Goal: Information Seeking & Learning: Learn about a topic

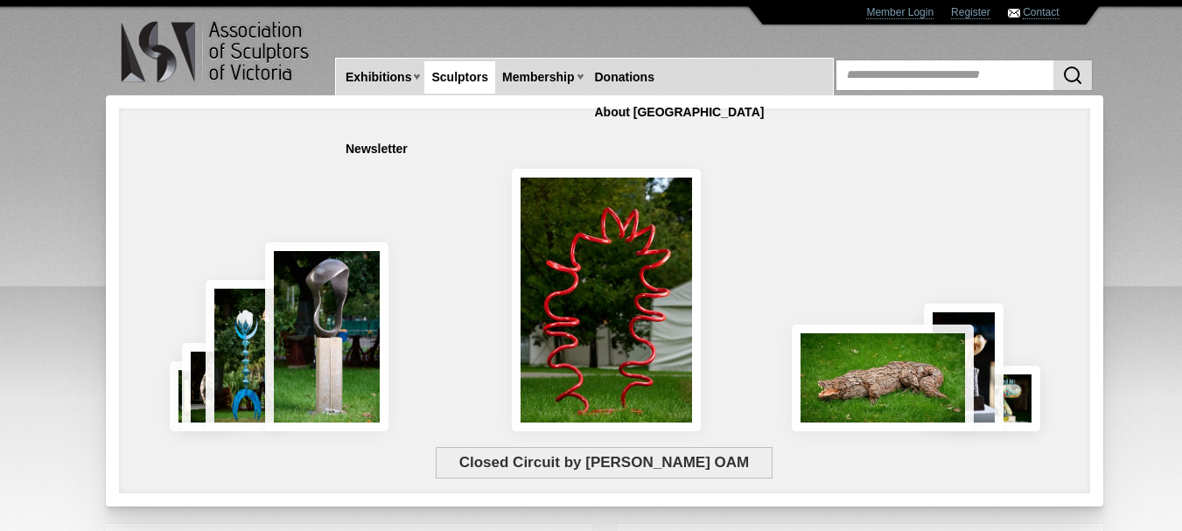
click at [461, 74] on link "Sculptors" at bounding box center [459, 77] width 71 height 32
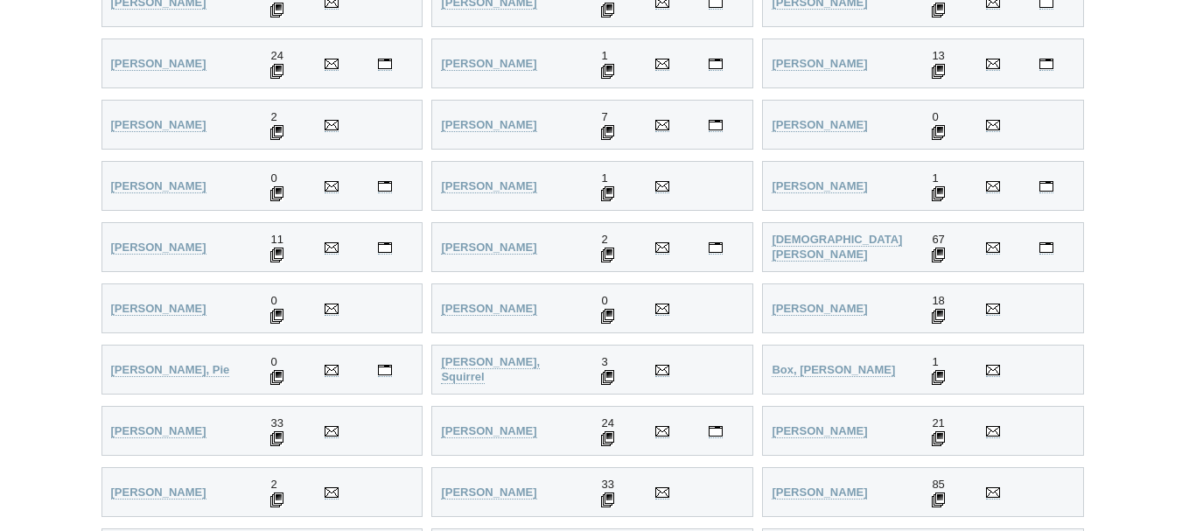
scroll to position [693, 0]
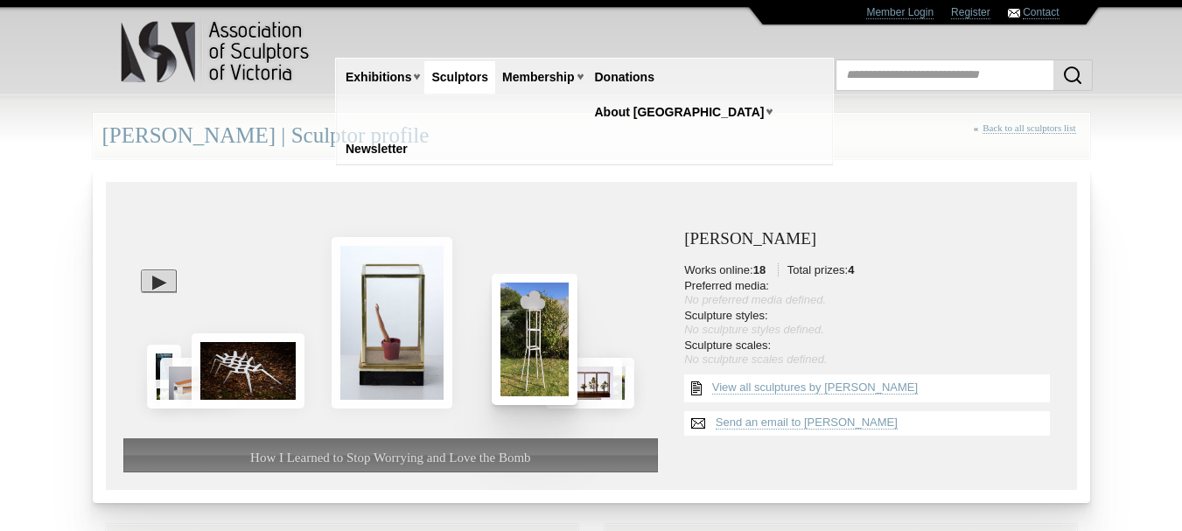
click at [529, 329] on img at bounding box center [535, 339] width 86 height 131
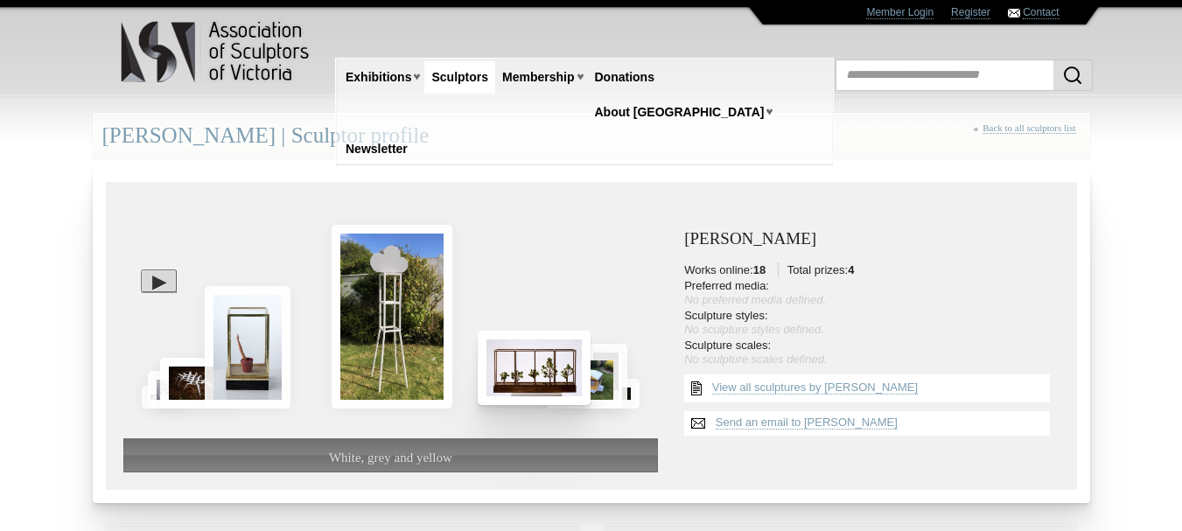
click at [554, 372] on img at bounding box center [534, 368] width 113 height 74
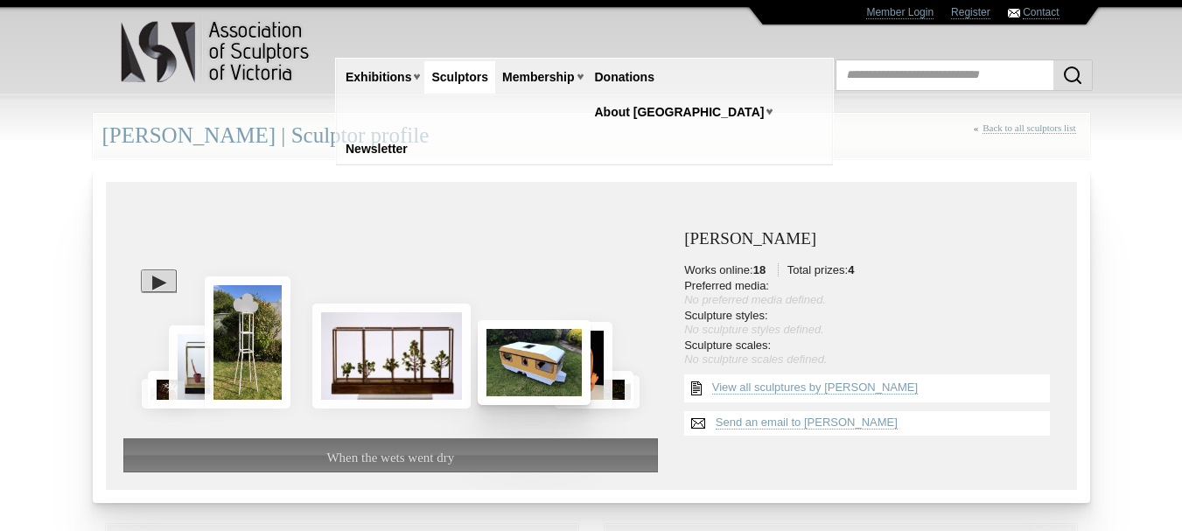
click at [554, 372] on img at bounding box center [534, 362] width 113 height 84
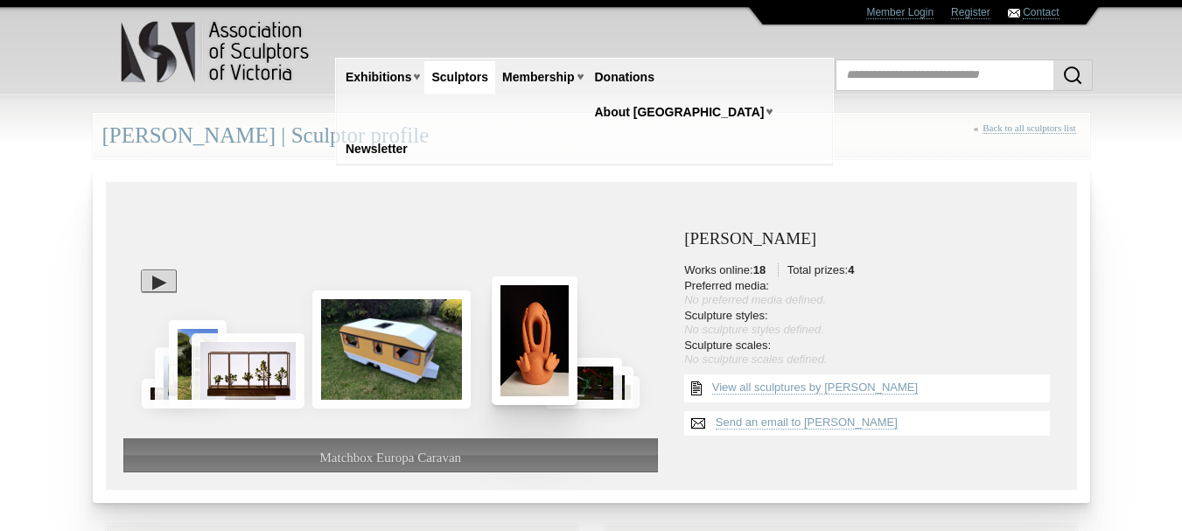
click at [554, 372] on img at bounding box center [535, 341] width 86 height 129
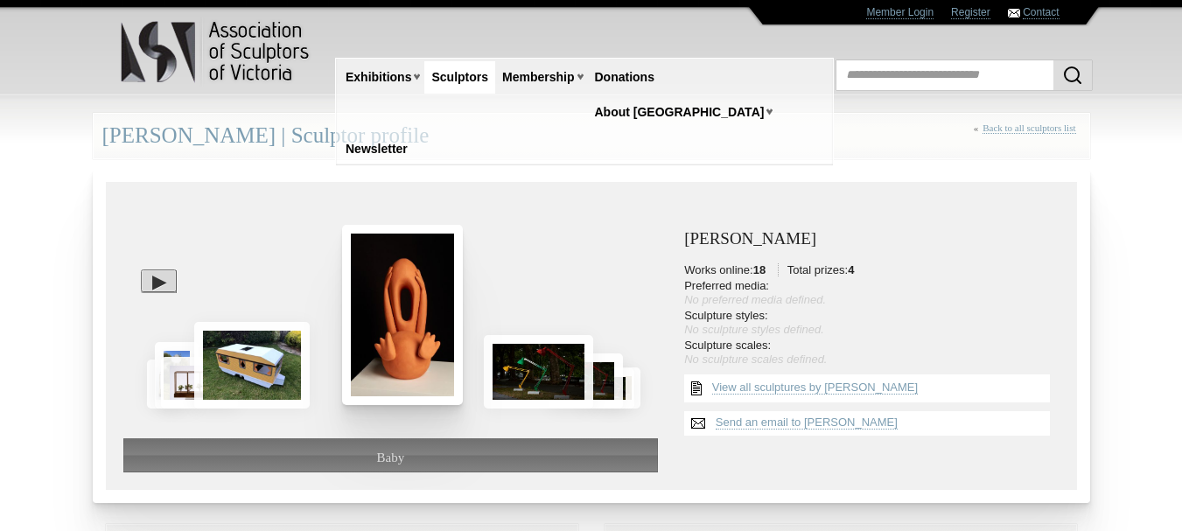
click at [554, 372] on img at bounding box center [539, 372] width 110 height 74
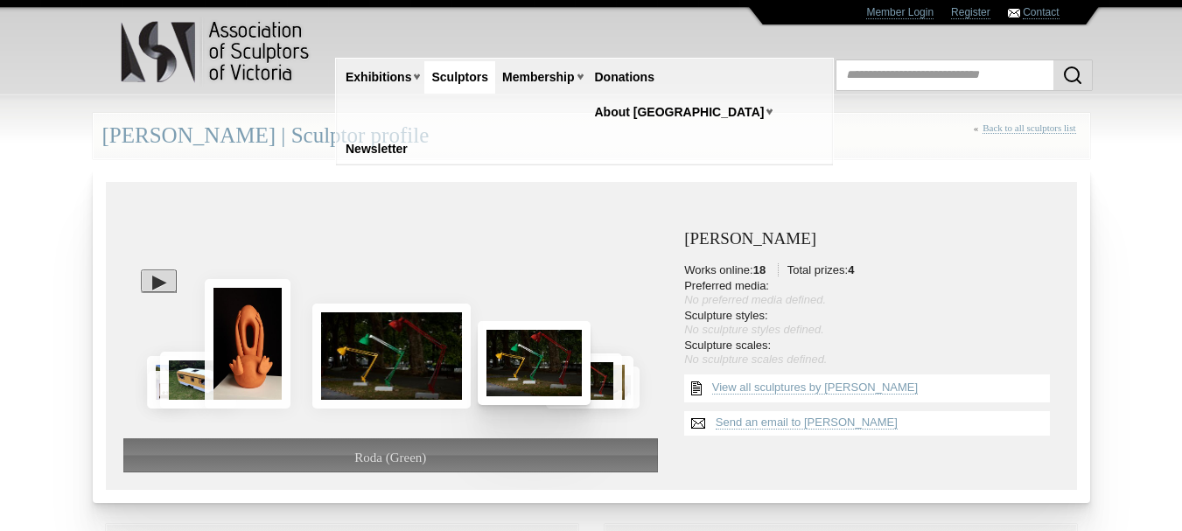
click at [554, 372] on img at bounding box center [534, 363] width 113 height 84
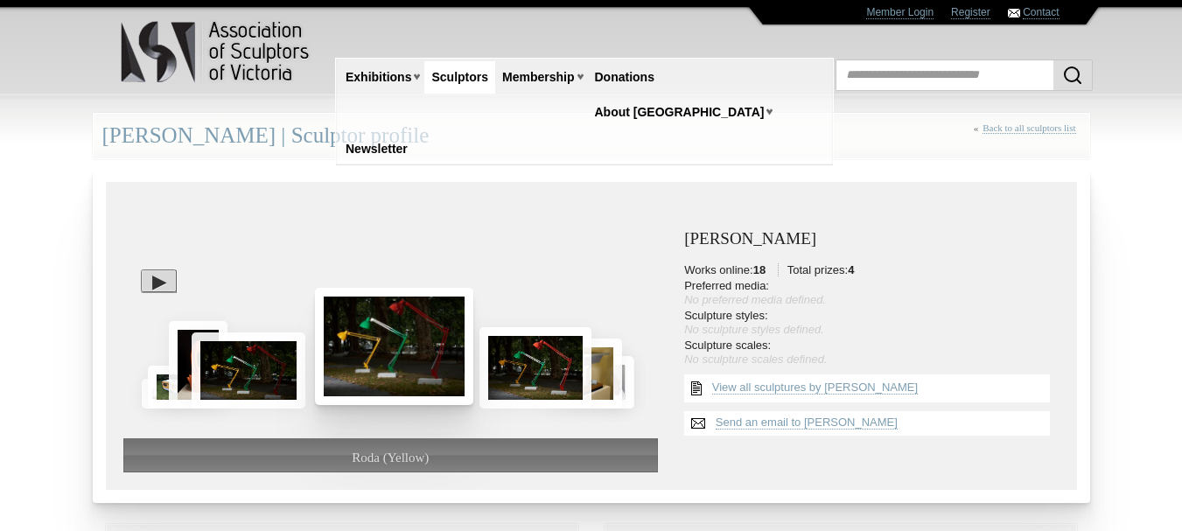
click at [554, 372] on img at bounding box center [536, 367] width 112 height 81
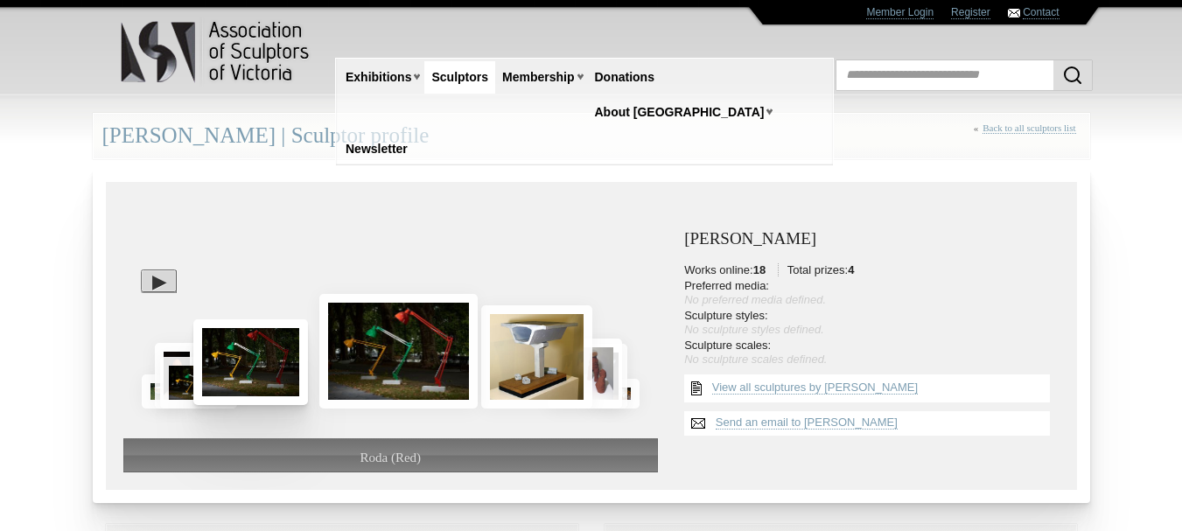
click at [554, 372] on img at bounding box center [536, 356] width 111 height 103
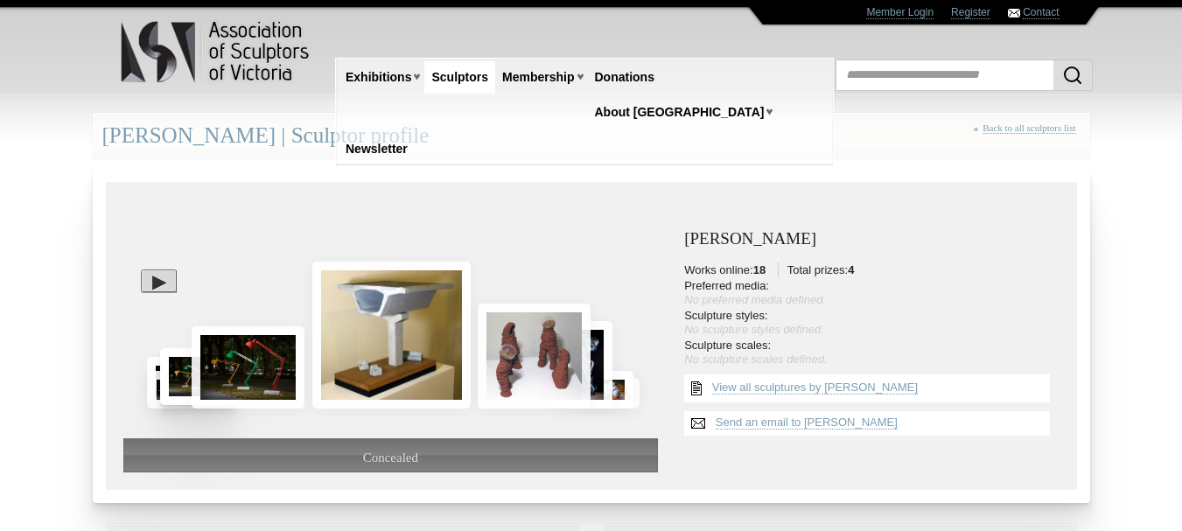
click at [554, 372] on img at bounding box center [534, 356] width 113 height 105
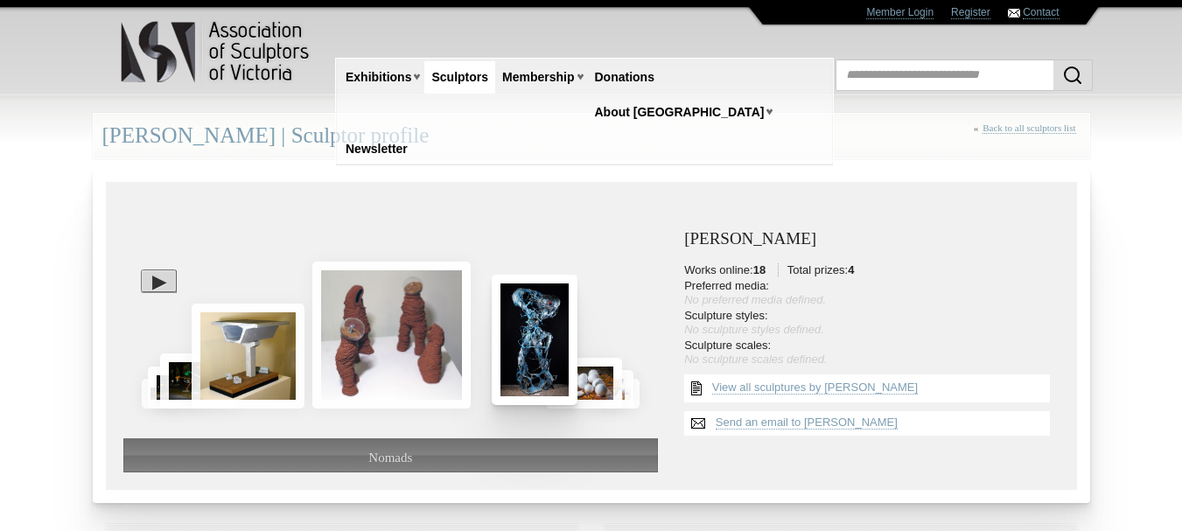
click at [554, 372] on img at bounding box center [535, 340] width 86 height 130
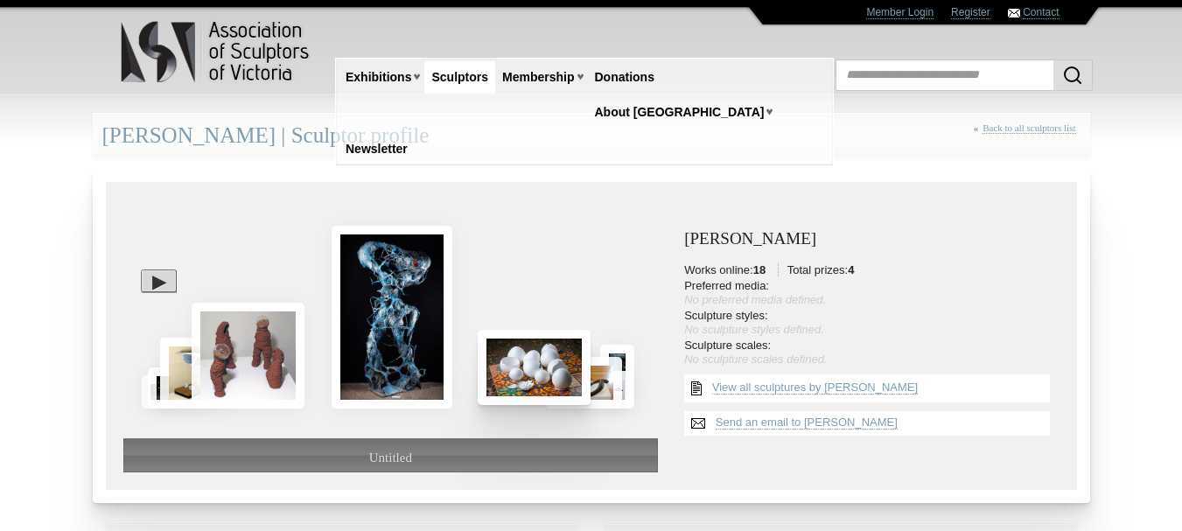
click at [554, 372] on img at bounding box center [534, 367] width 113 height 75
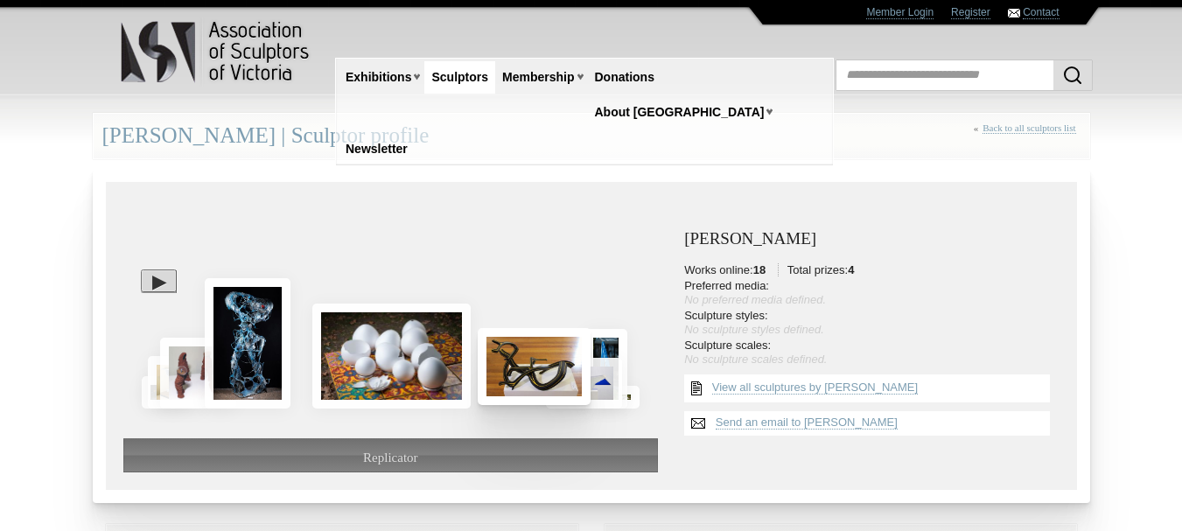
click at [554, 373] on img at bounding box center [534, 366] width 113 height 77
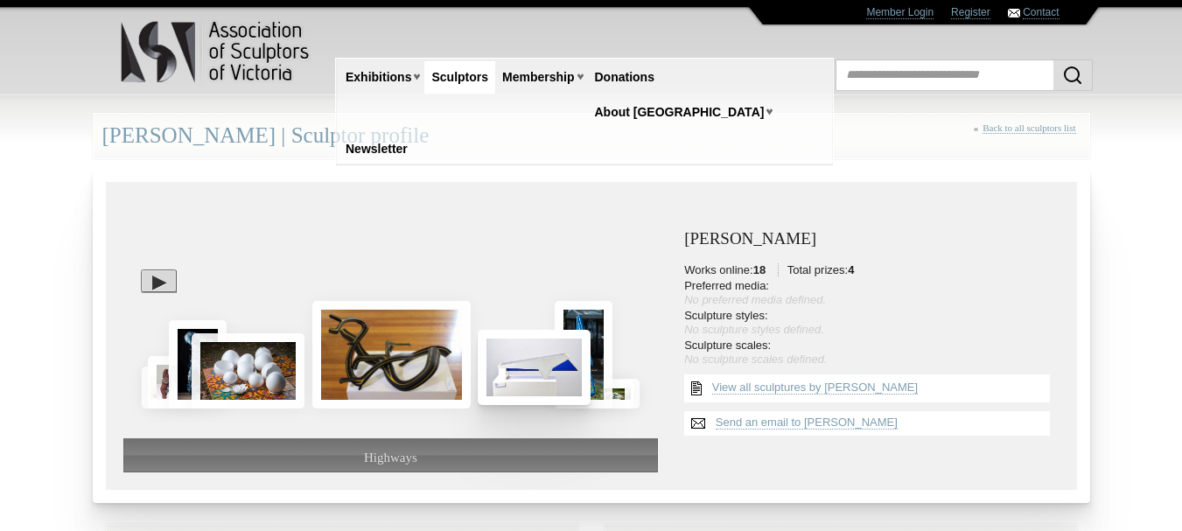
click at [554, 373] on img at bounding box center [534, 367] width 113 height 75
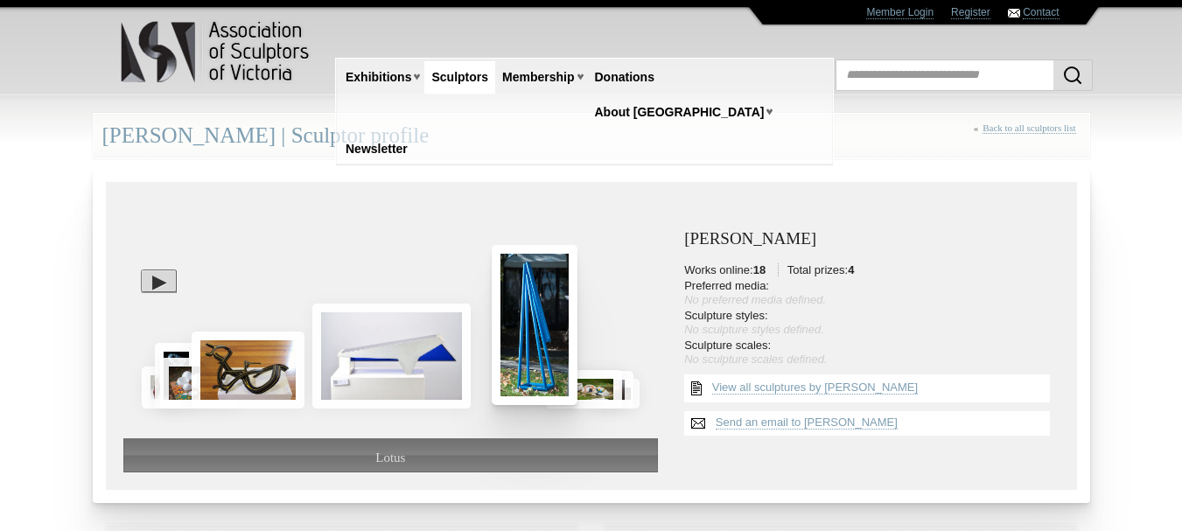
click at [553, 370] on img at bounding box center [535, 324] width 86 height 159
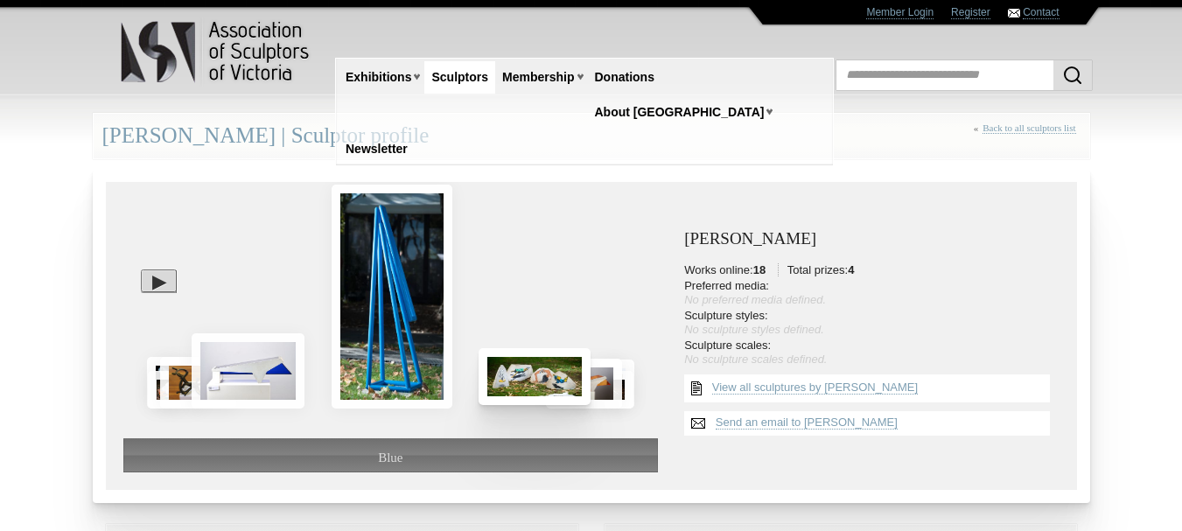
click at [553, 369] on img at bounding box center [535, 376] width 112 height 57
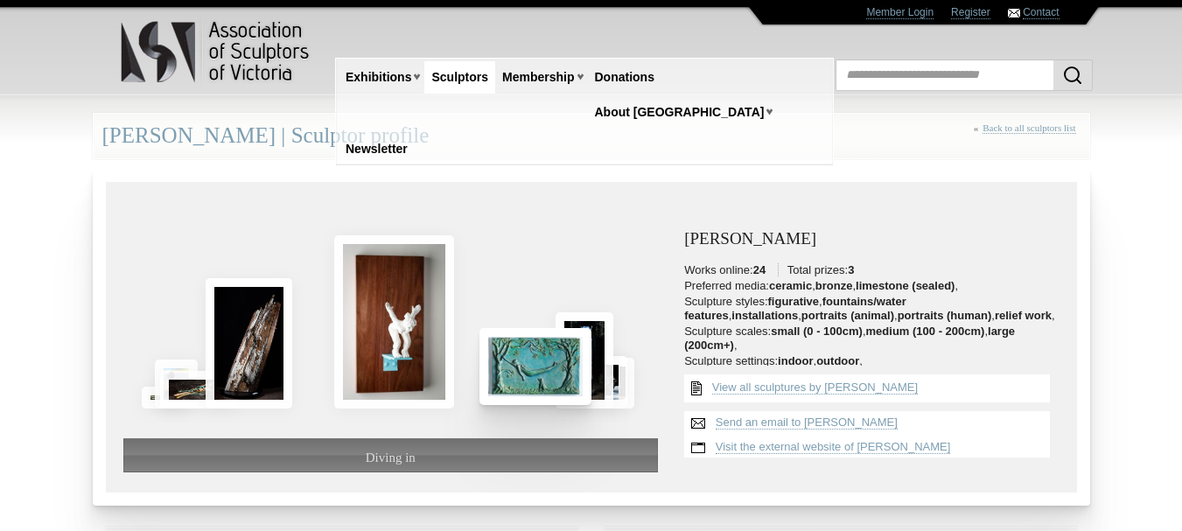
click at [551, 367] on img at bounding box center [536, 366] width 112 height 77
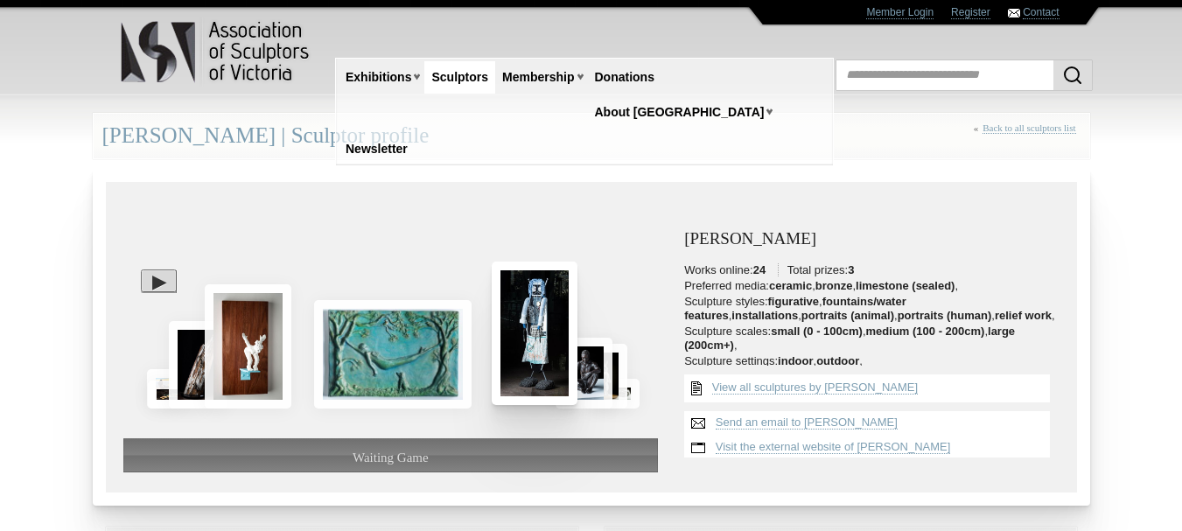
click at [551, 367] on img at bounding box center [535, 333] width 86 height 143
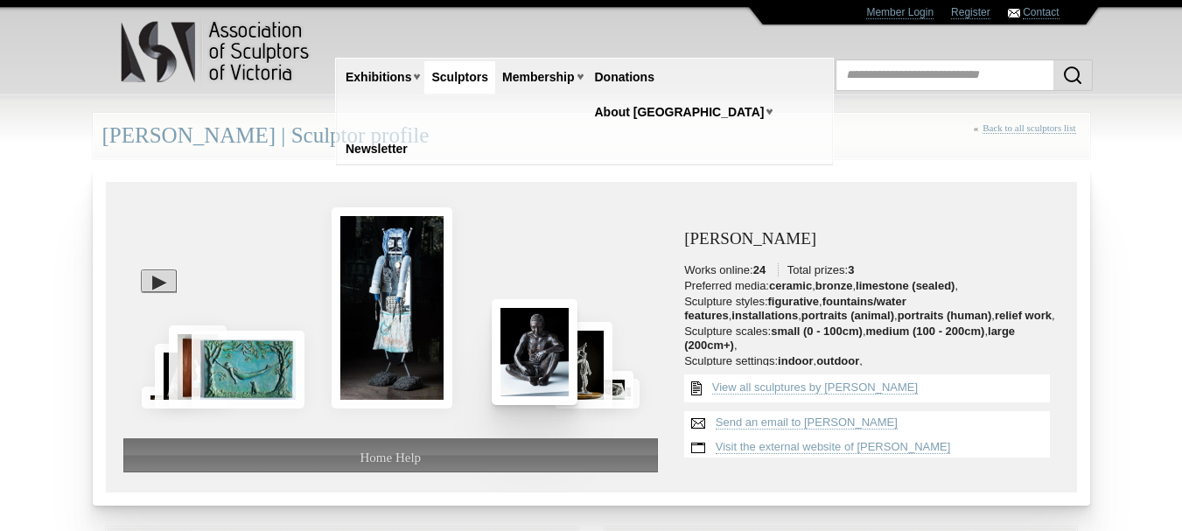
click at [551, 366] on img at bounding box center [535, 351] width 86 height 105
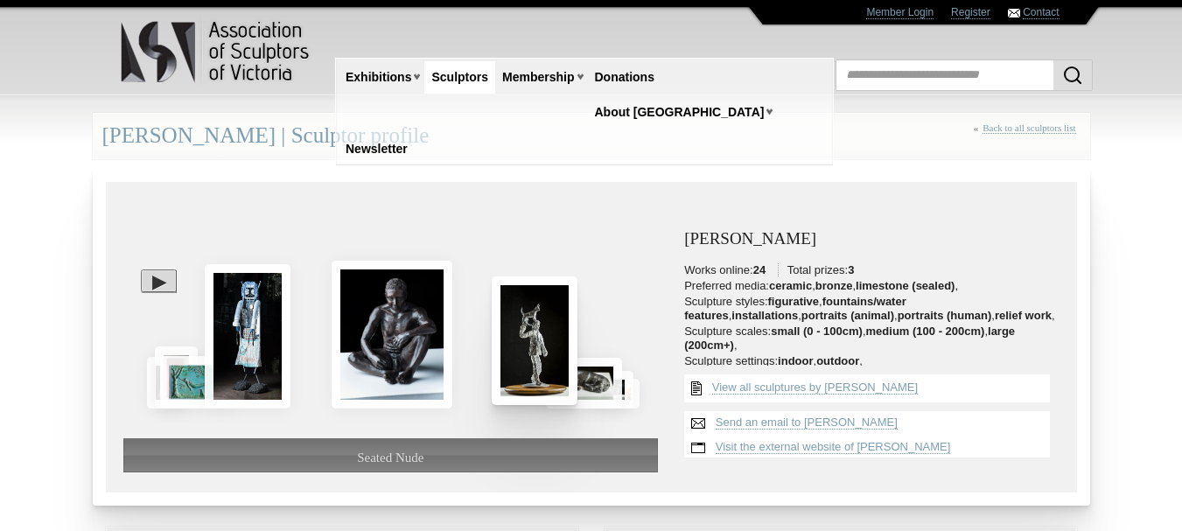
click at [551, 366] on img at bounding box center [535, 341] width 86 height 129
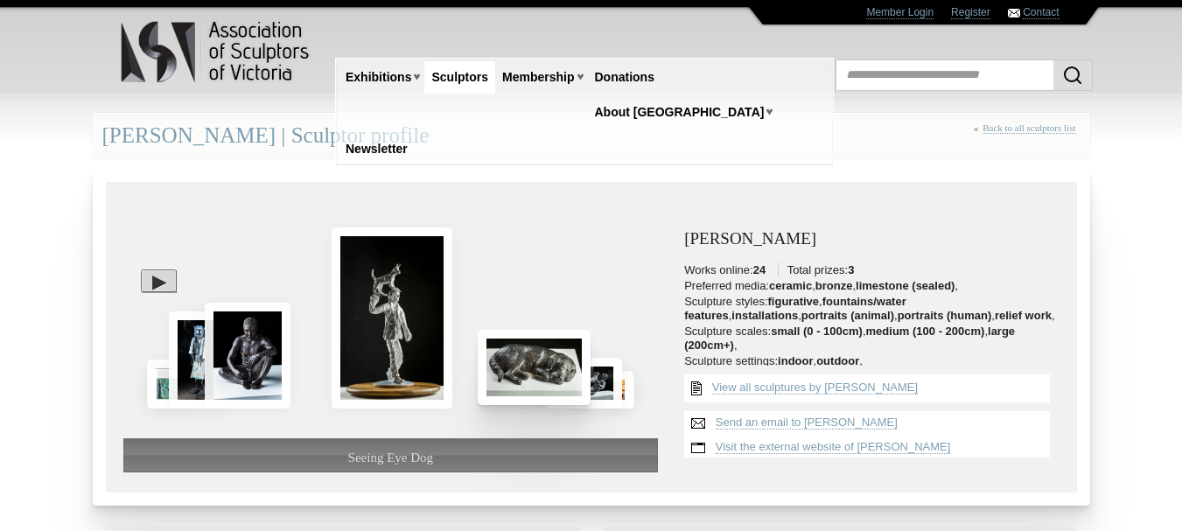
click at [550, 368] on img at bounding box center [534, 367] width 113 height 75
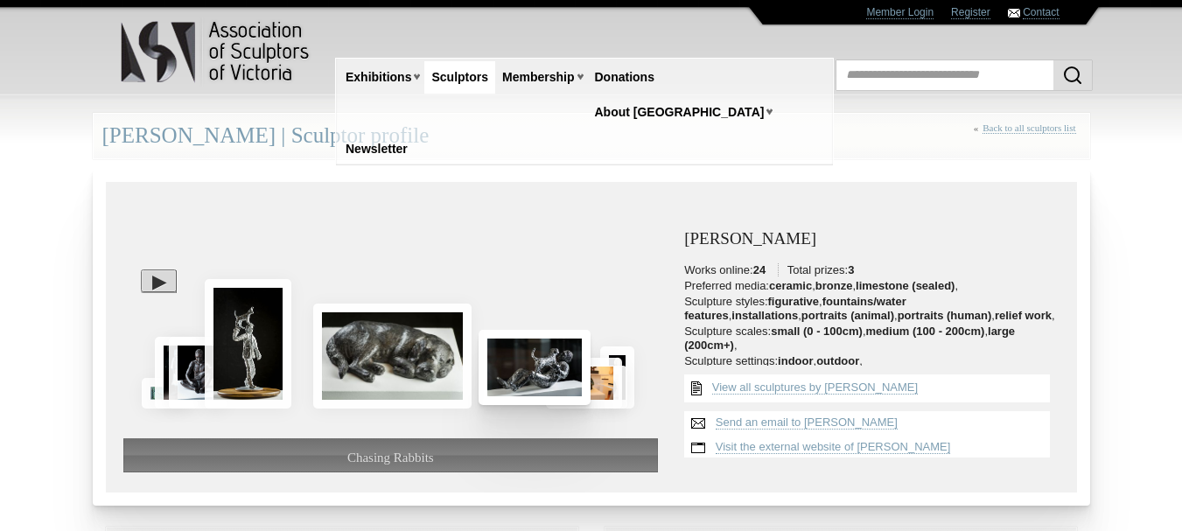
click at [550, 369] on img at bounding box center [535, 367] width 112 height 74
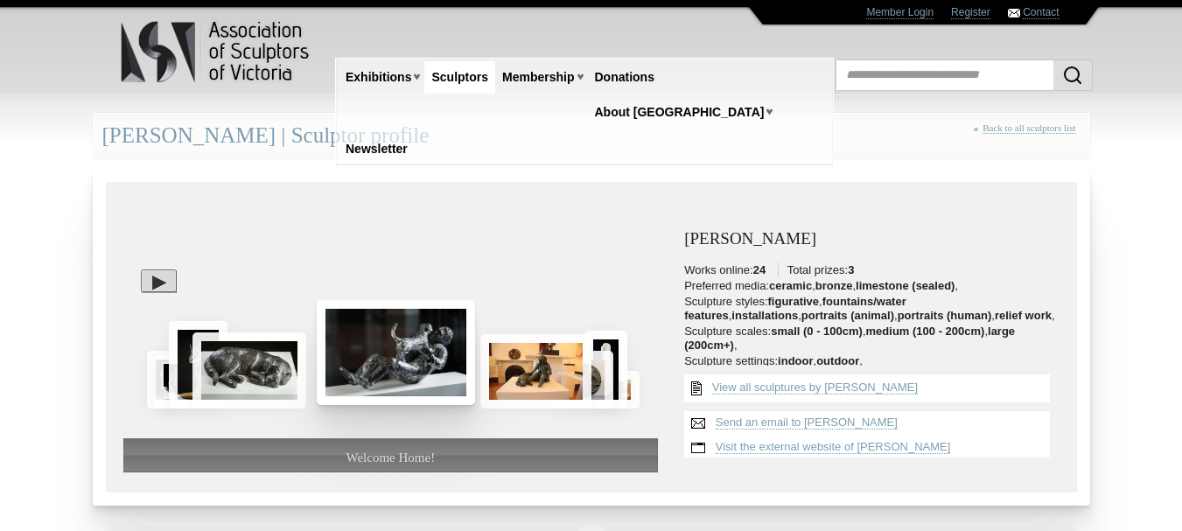
click at [550, 369] on img at bounding box center [536, 371] width 111 height 74
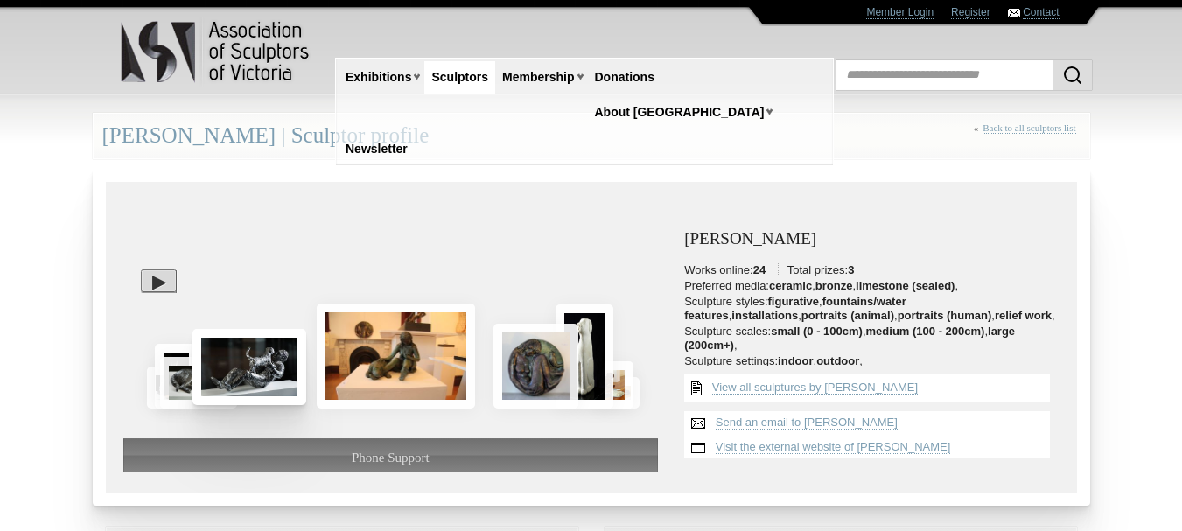
click at [550, 369] on img at bounding box center [536, 366] width 85 height 85
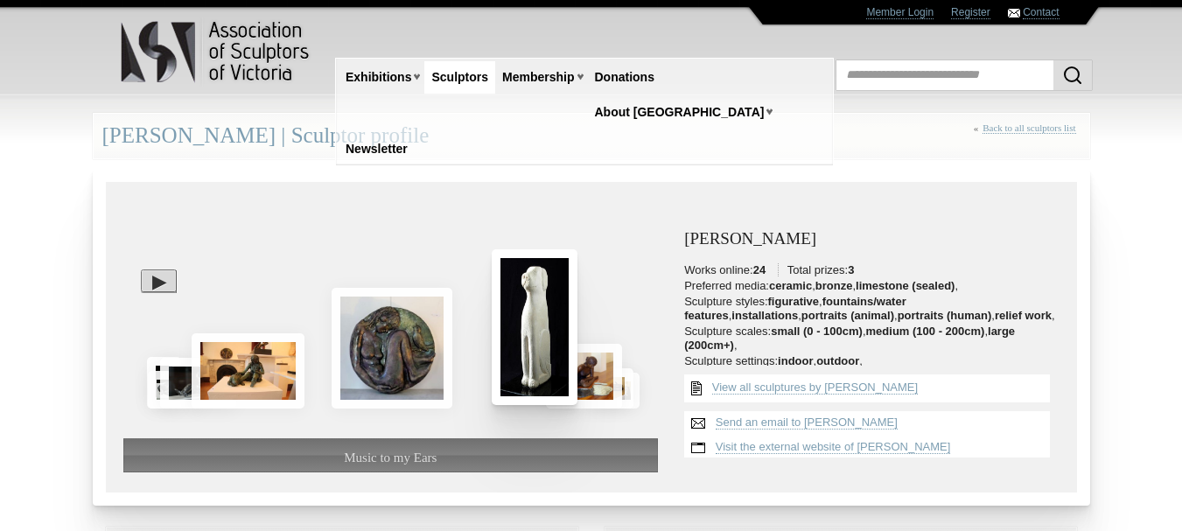
click at [550, 369] on img at bounding box center [535, 327] width 86 height 156
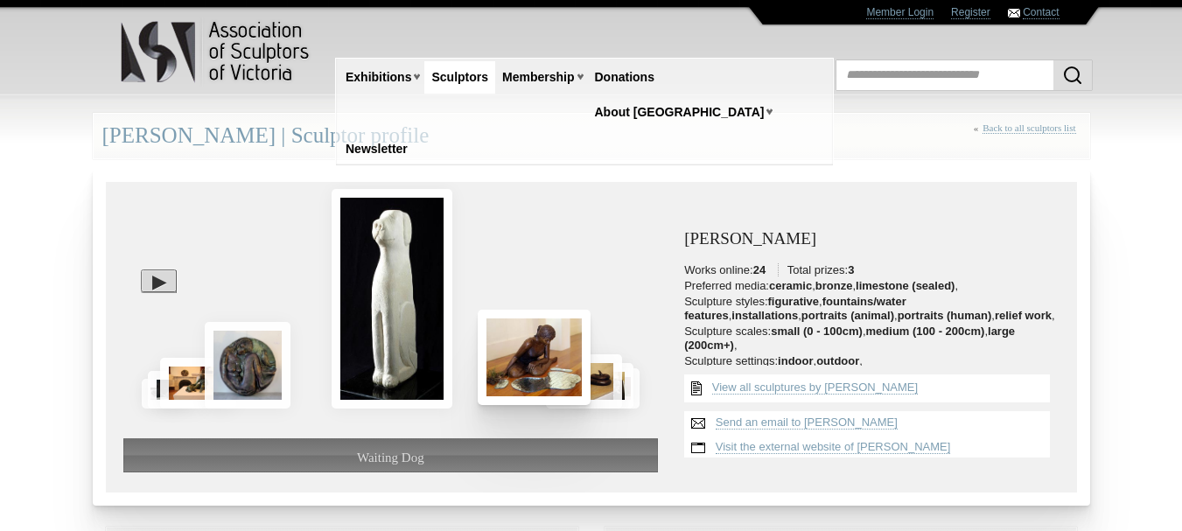
click at [532, 375] on img at bounding box center [534, 357] width 113 height 95
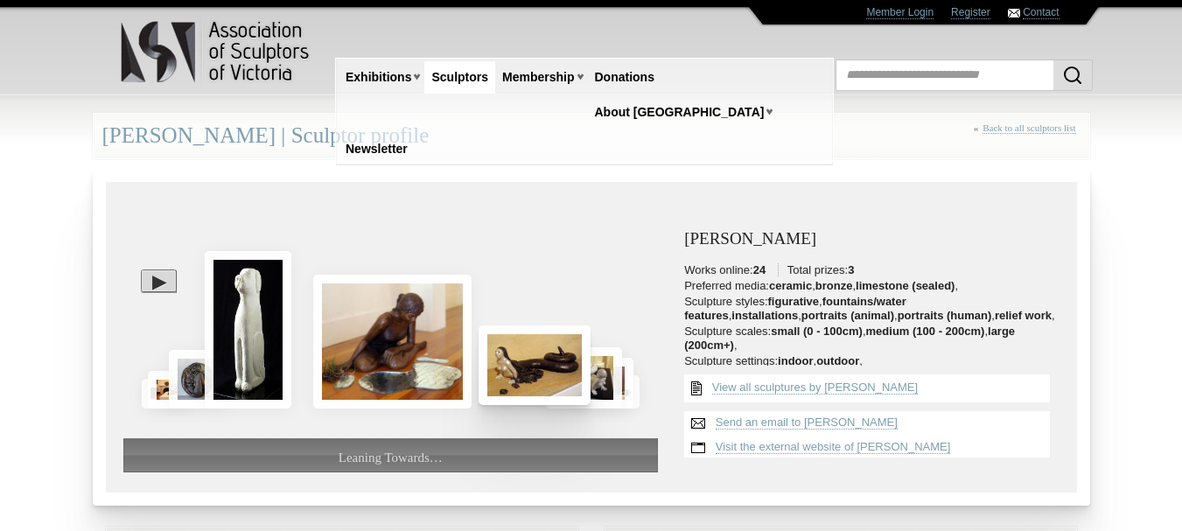
click at [527, 375] on img at bounding box center [535, 366] width 112 height 80
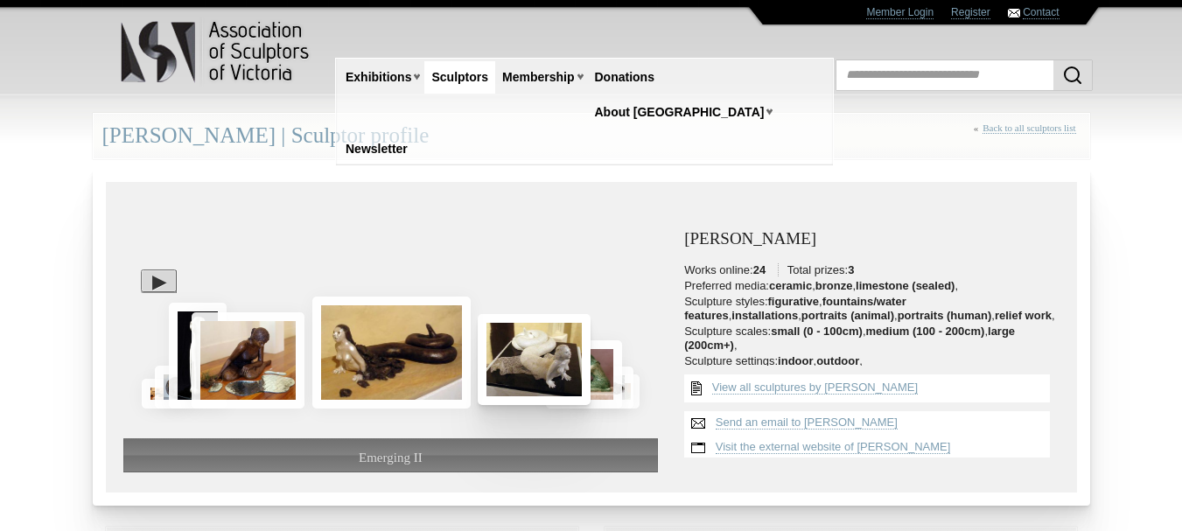
click at [527, 375] on img at bounding box center [534, 359] width 113 height 91
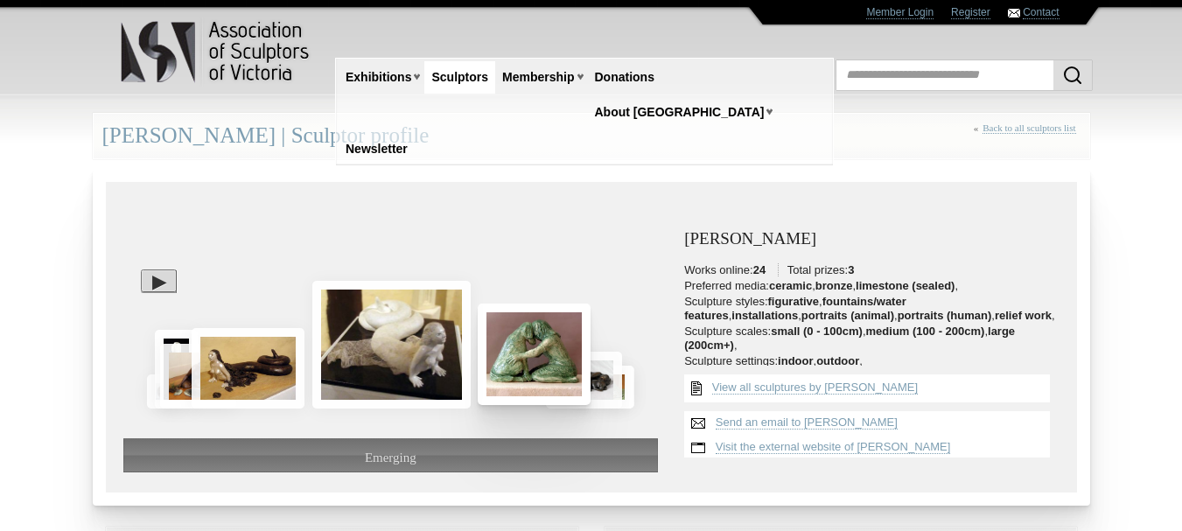
click at [527, 375] on img at bounding box center [534, 354] width 113 height 101
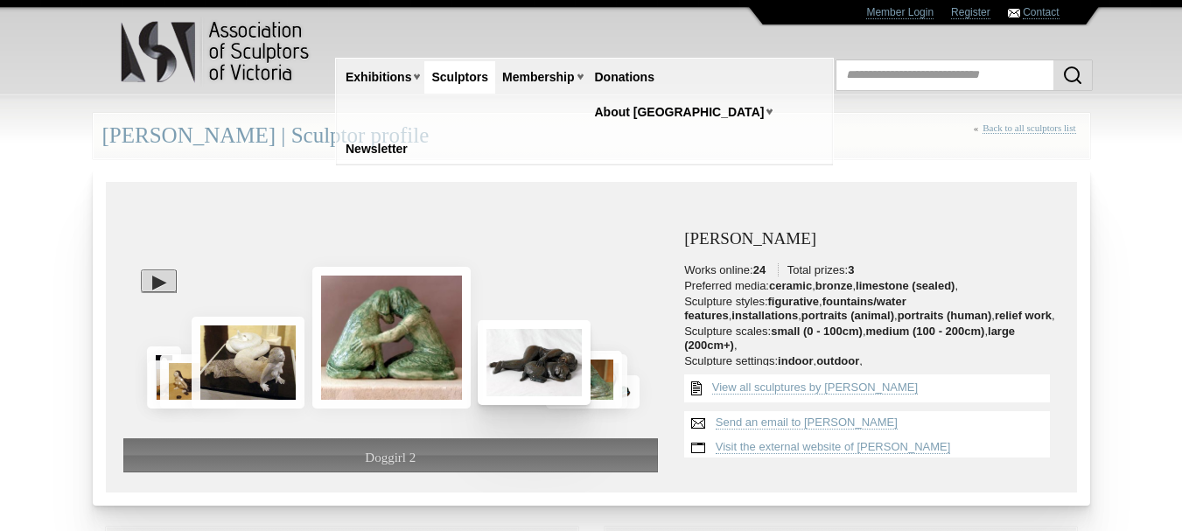
click at [527, 375] on img at bounding box center [534, 362] width 113 height 84
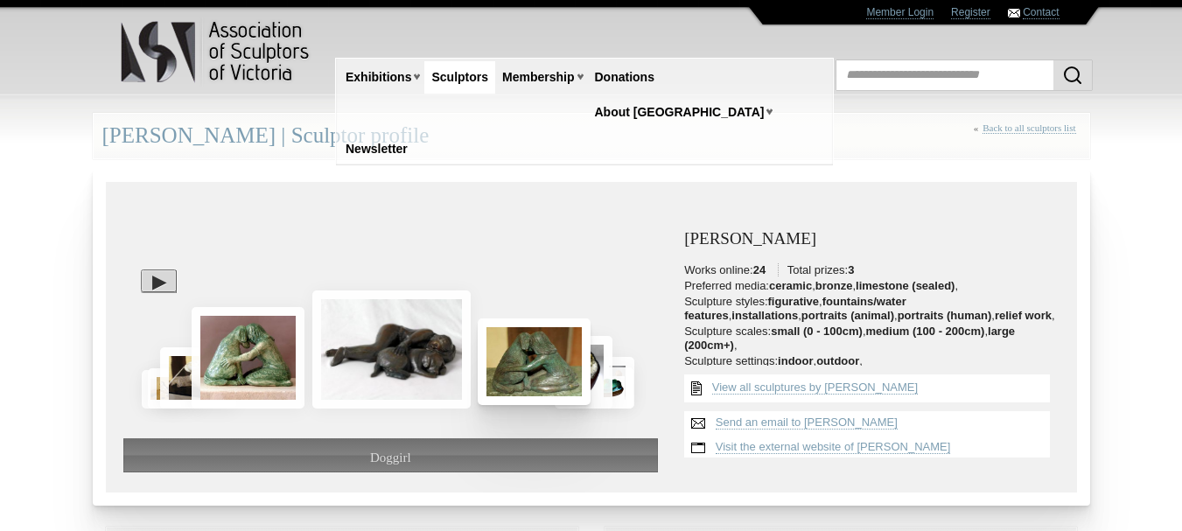
click at [527, 375] on img at bounding box center [534, 362] width 113 height 86
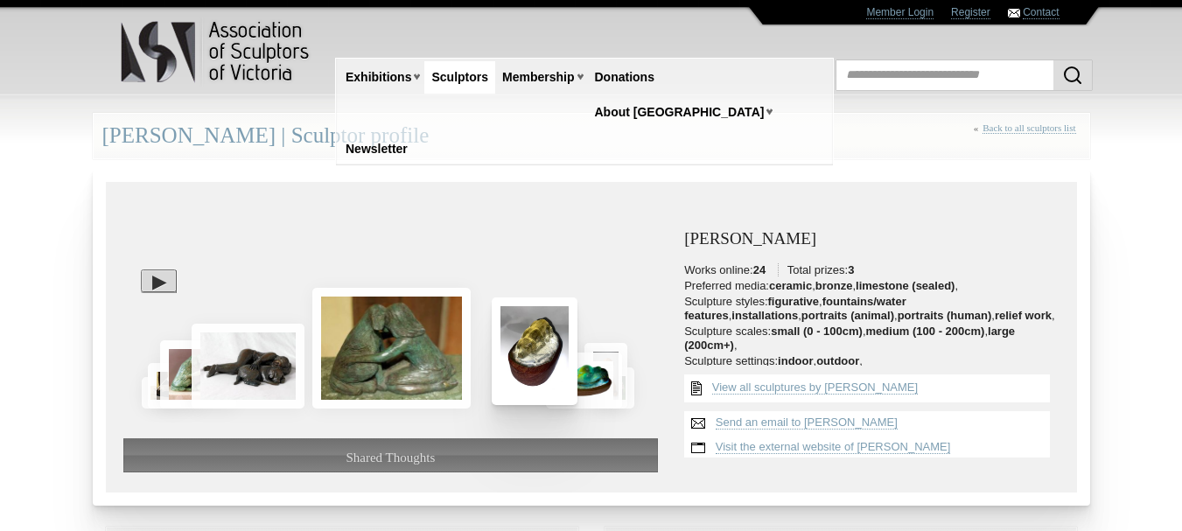
click at [527, 376] on img at bounding box center [535, 352] width 86 height 108
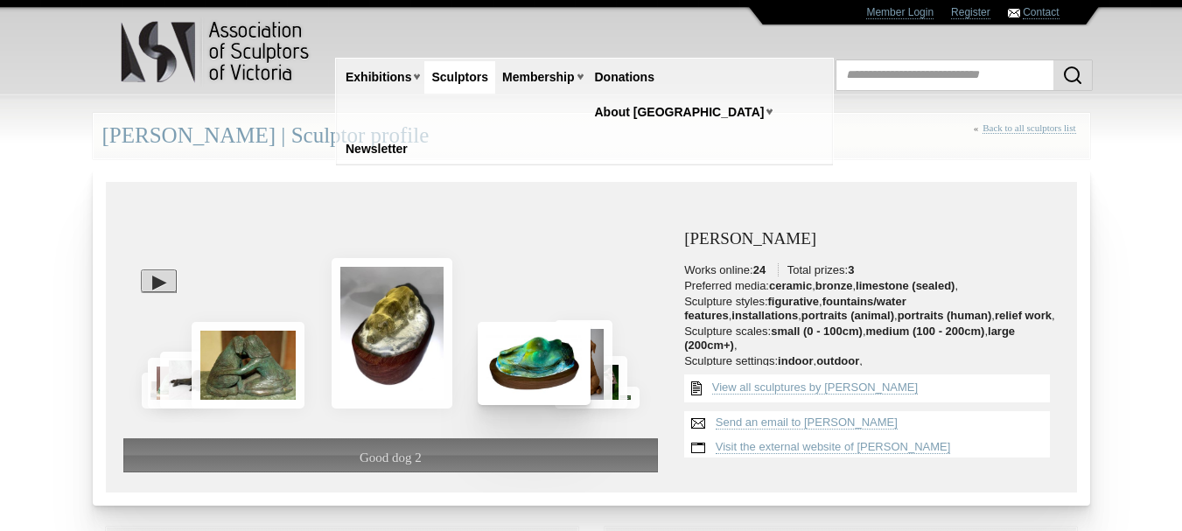
click at [527, 376] on img at bounding box center [534, 363] width 113 height 82
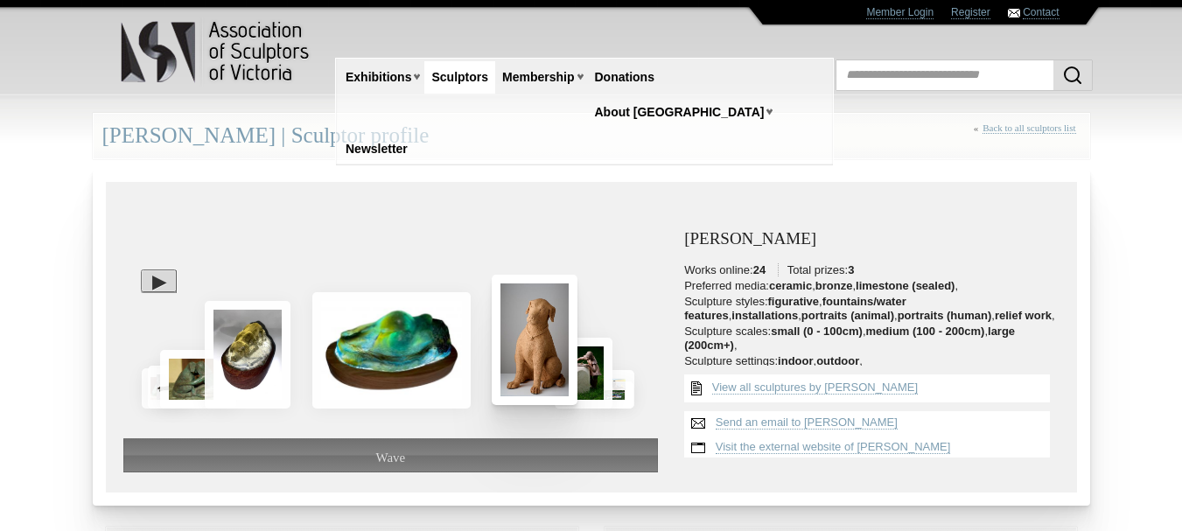
click at [527, 376] on img at bounding box center [535, 340] width 86 height 130
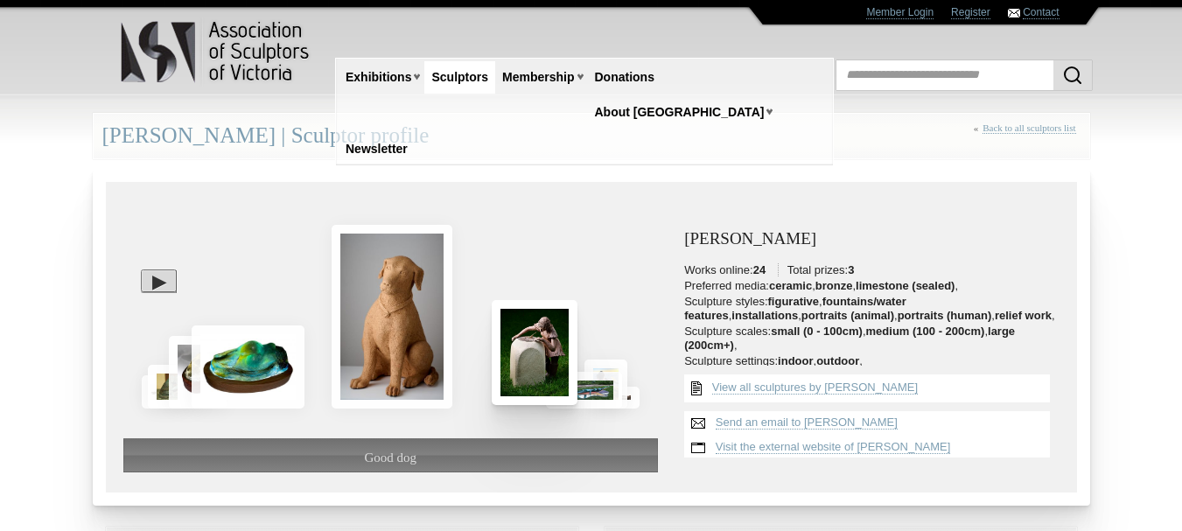
click at [527, 376] on img at bounding box center [535, 352] width 86 height 104
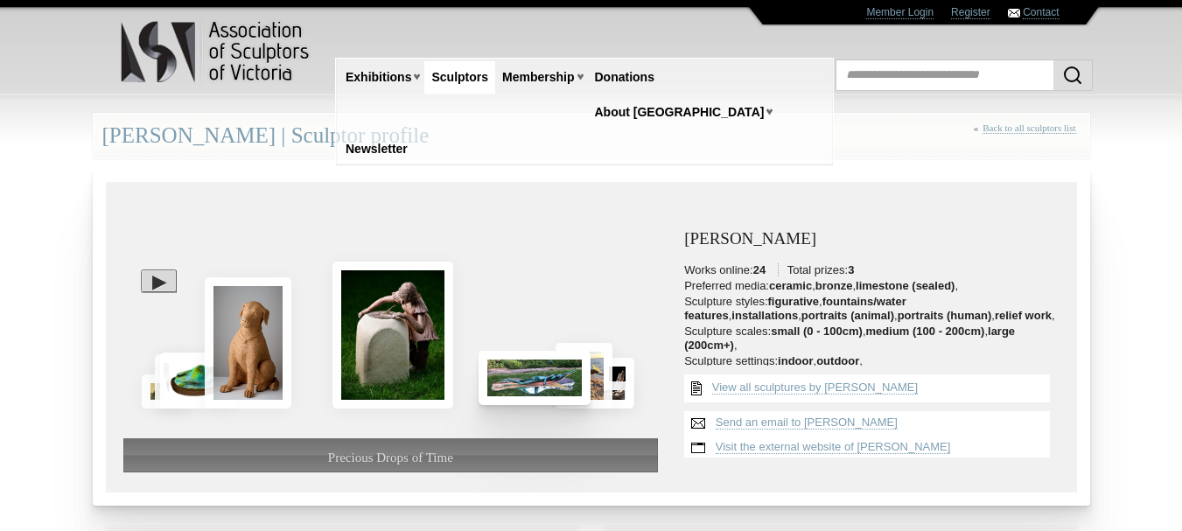
click at [527, 376] on img at bounding box center [535, 378] width 112 height 54
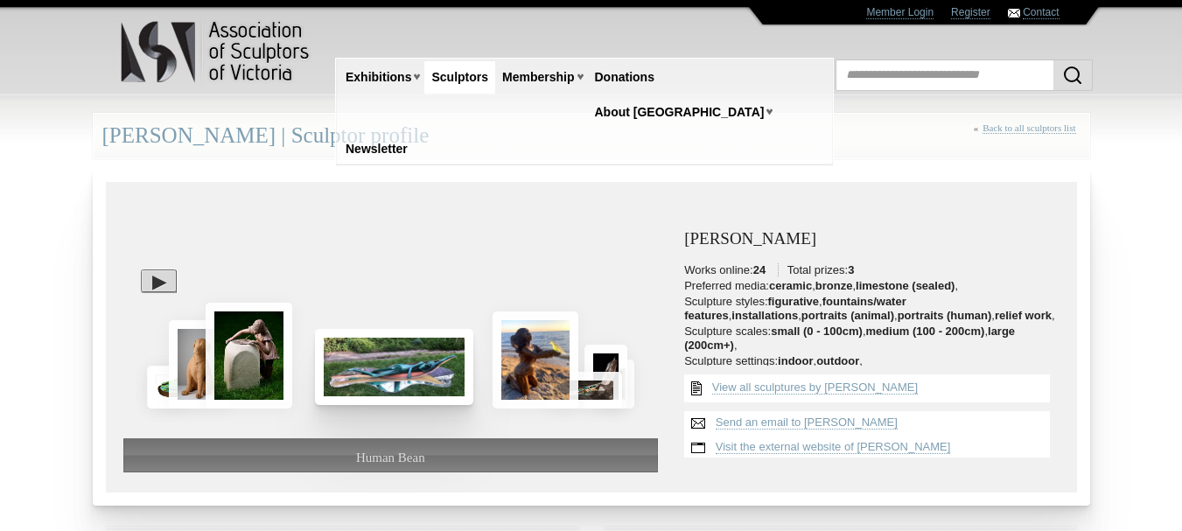
click at [527, 376] on img at bounding box center [536, 360] width 86 height 97
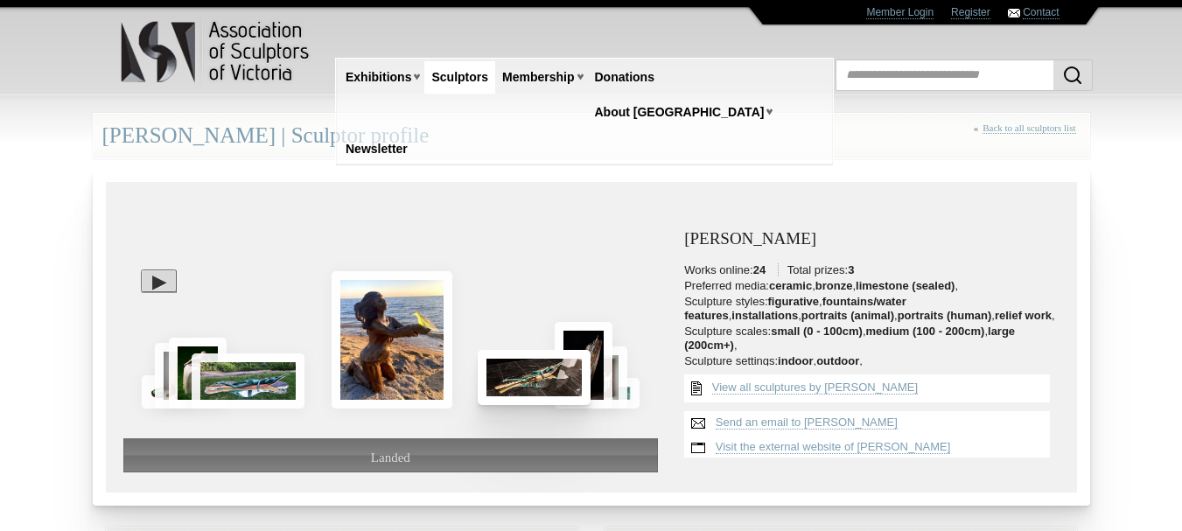
click at [527, 376] on img at bounding box center [534, 377] width 113 height 54
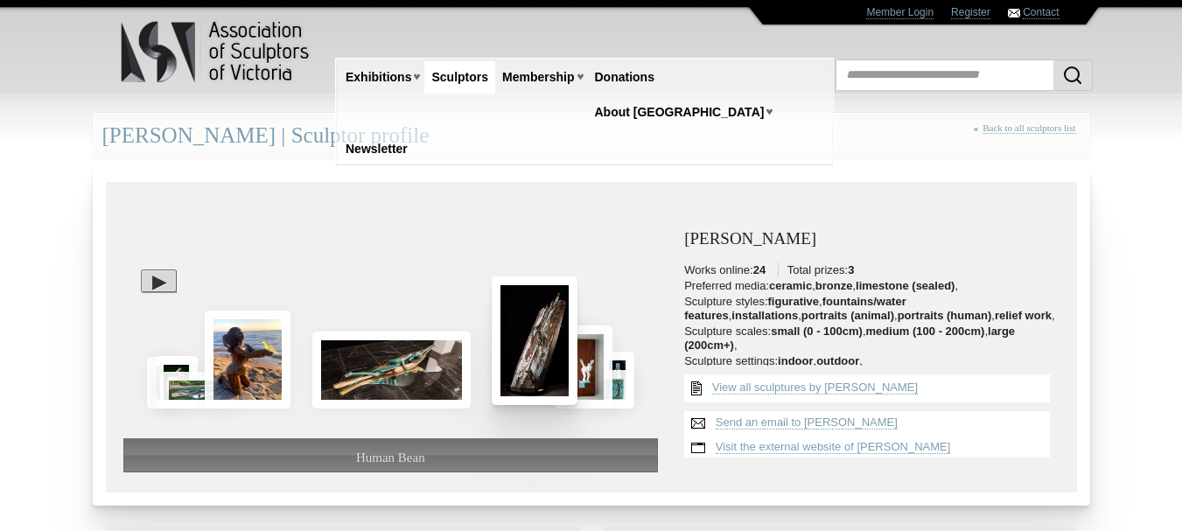
click at [528, 376] on img at bounding box center [535, 341] width 86 height 129
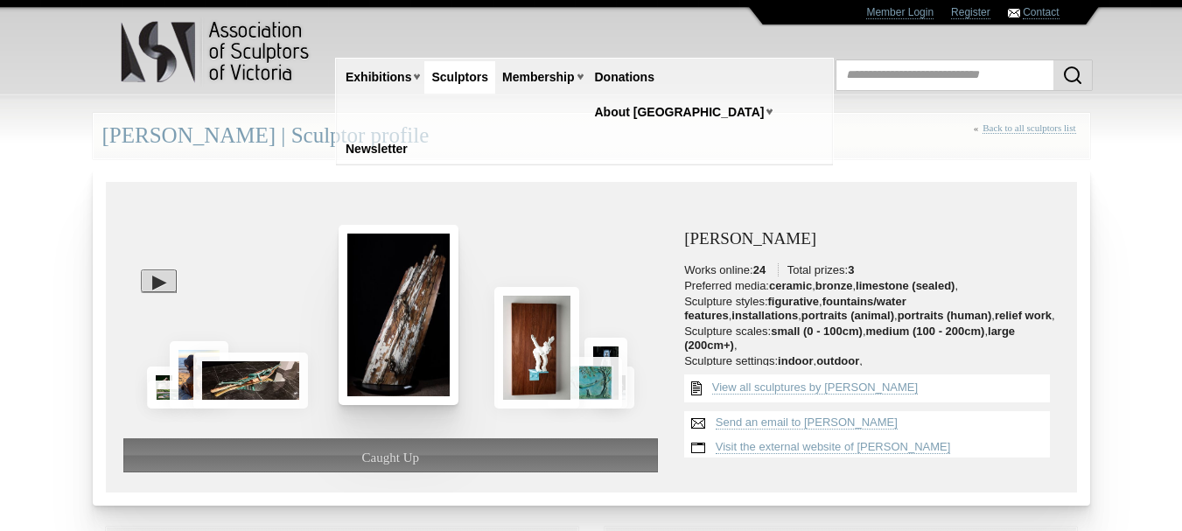
click at [528, 376] on img at bounding box center [537, 348] width 85 height 122
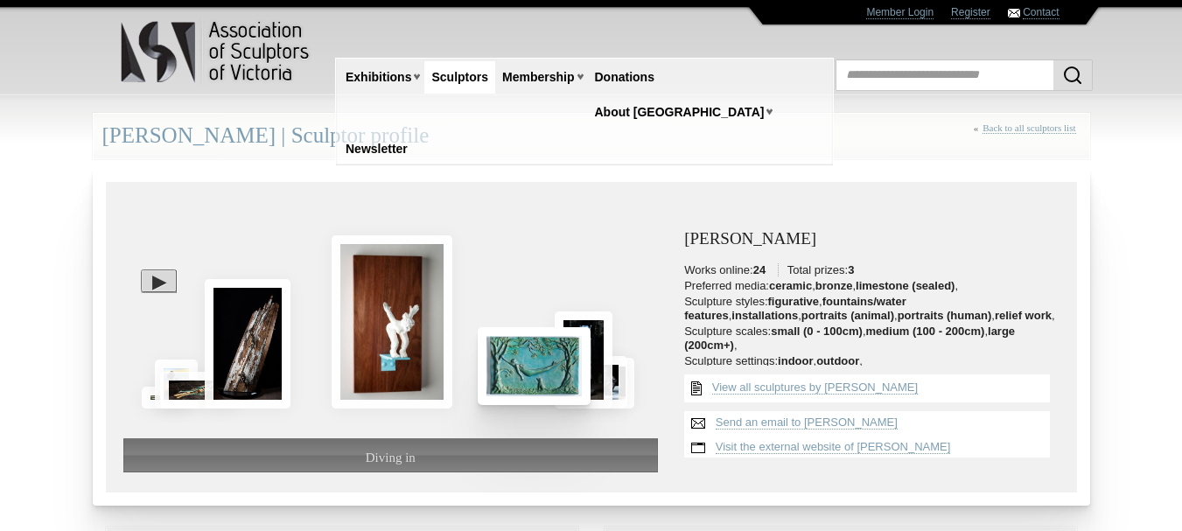
click at [528, 376] on img at bounding box center [534, 365] width 113 height 77
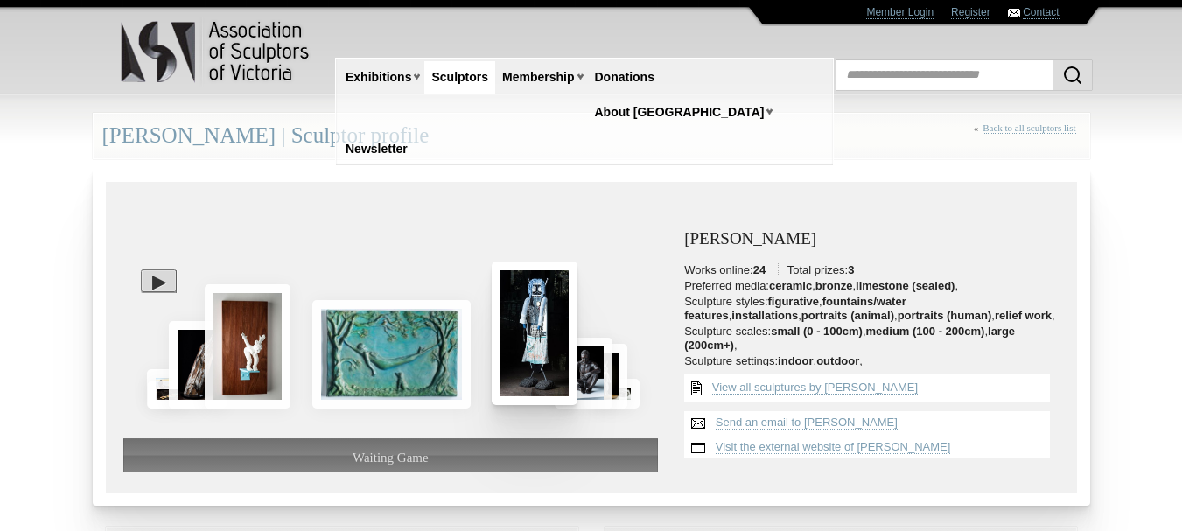
click at [530, 377] on img at bounding box center [535, 334] width 86 height 144
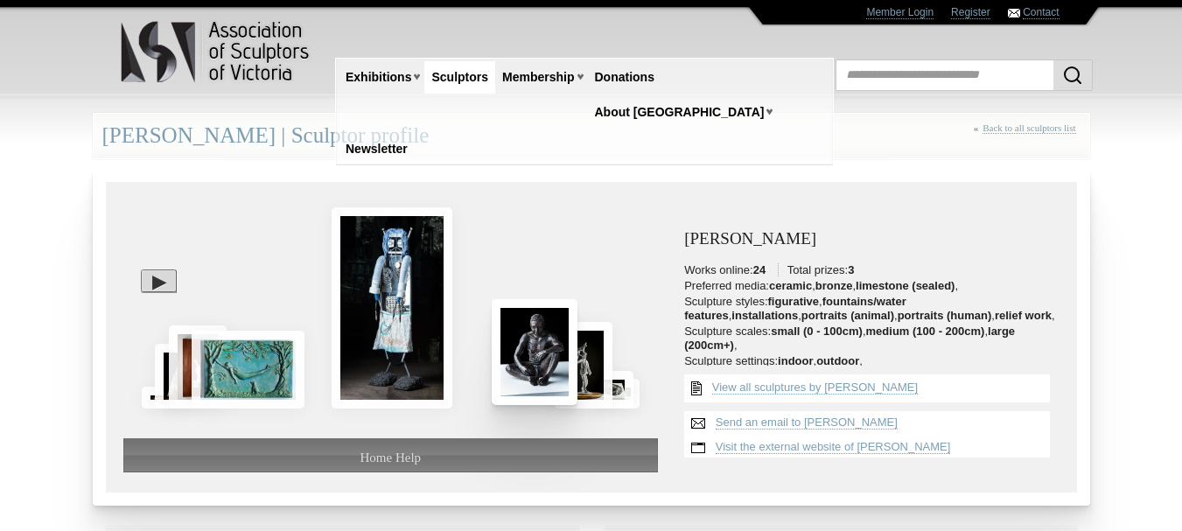
click at [530, 378] on img at bounding box center [535, 351] width 86 height 105
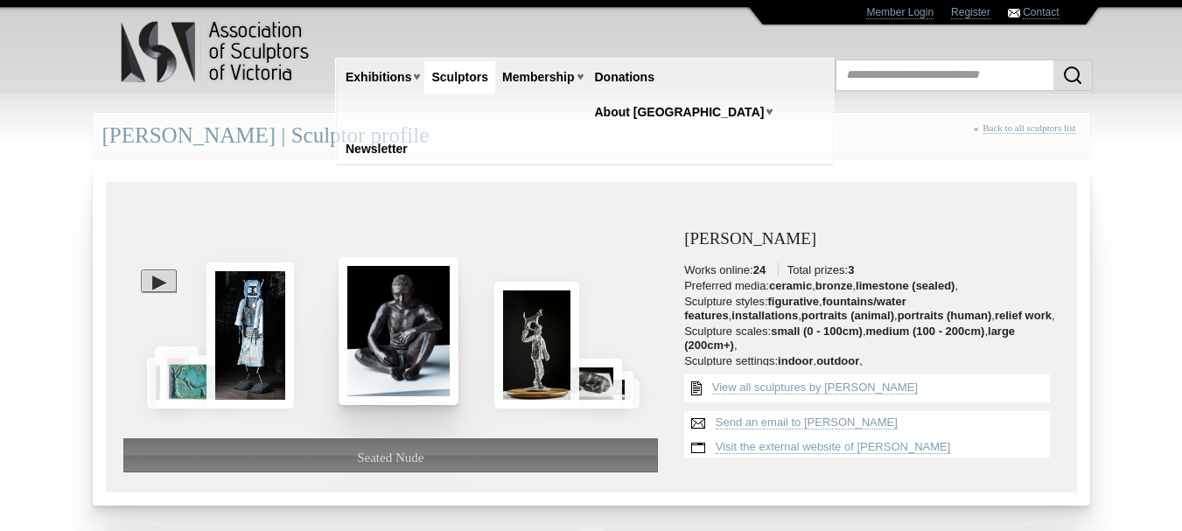
click at [530, 378] on img at bounding box center [537, 345] width 85 height 127
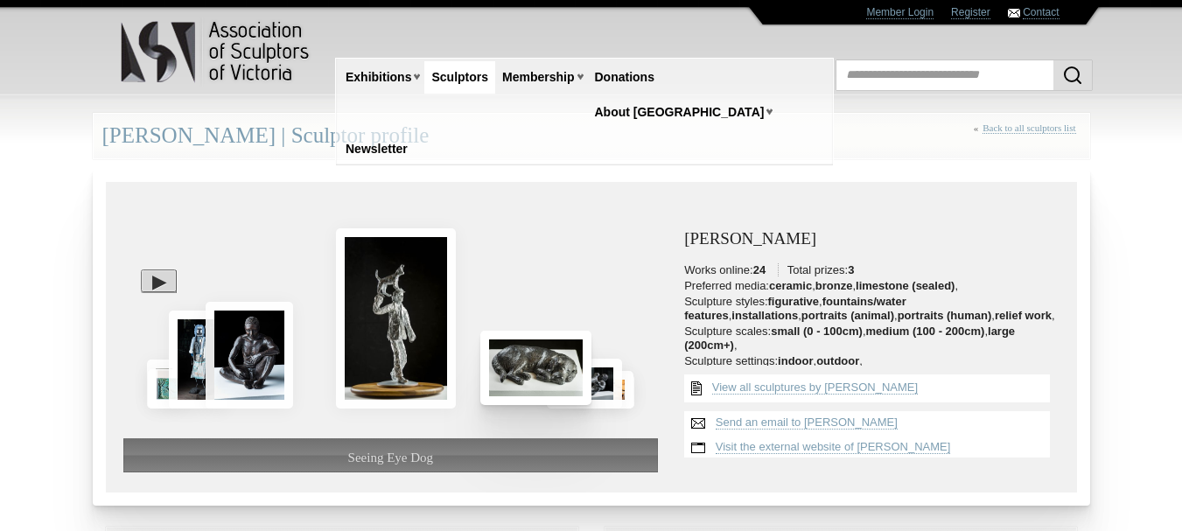
click at [530, 379] on img at bounding box center [536, 368] width 111 height 74
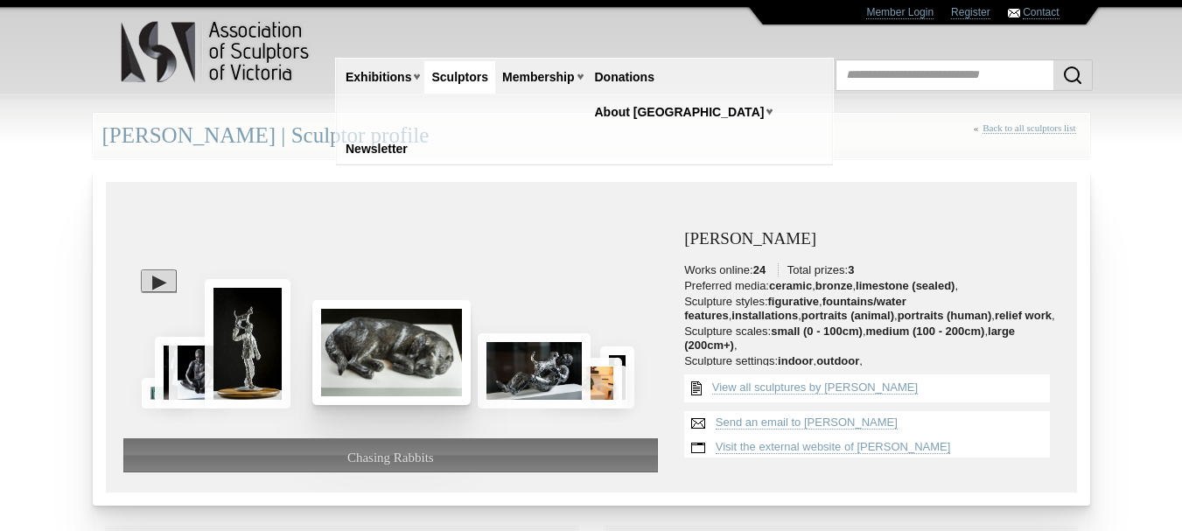
click at [530, 379] on img at bounding box center [534, 370] width 113 height 75
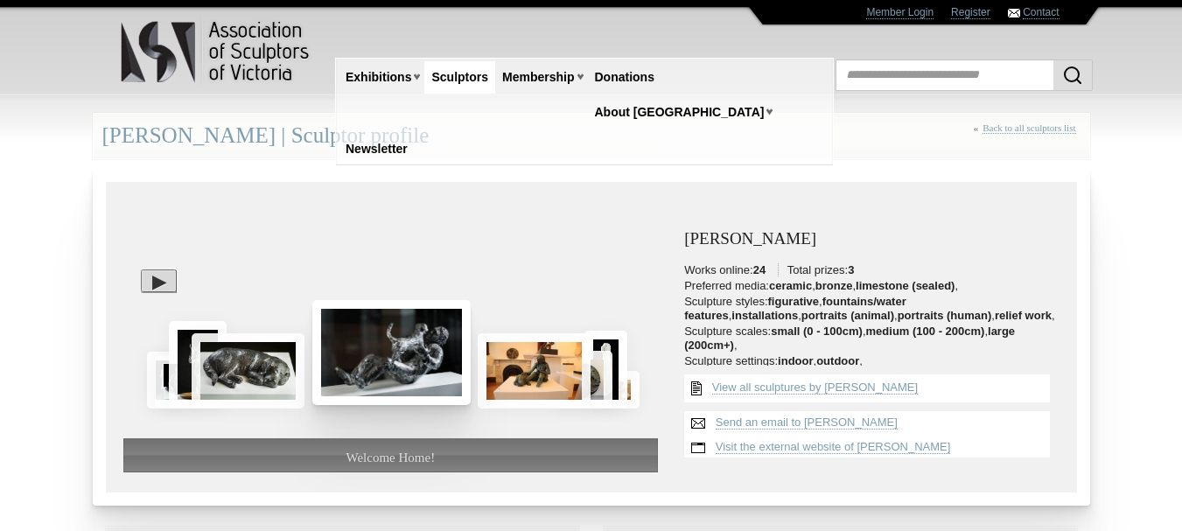
click at [387, 357] on img at bounding box center [391, 352] width 158 height 105
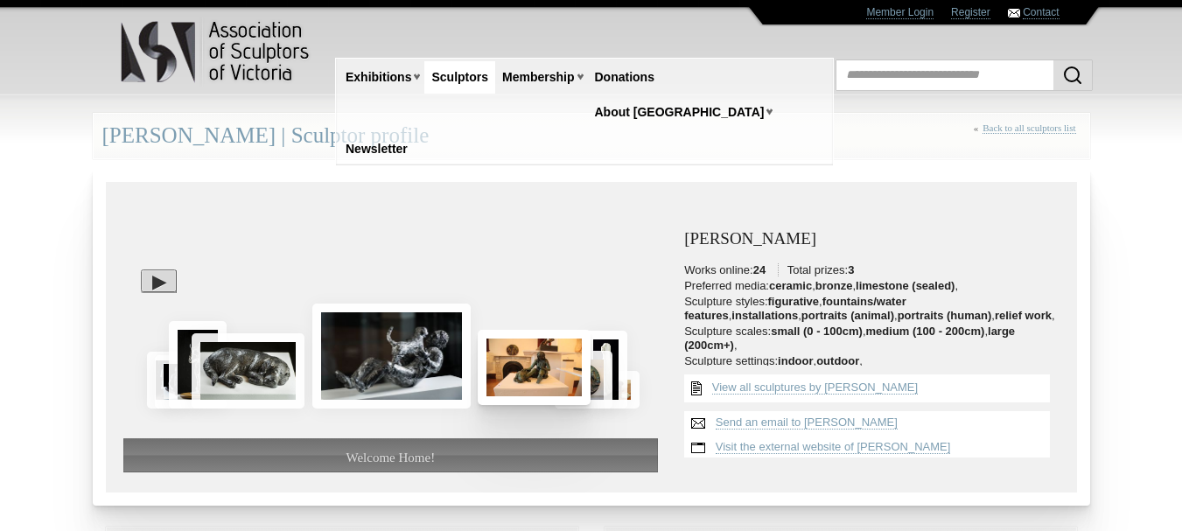
click at [571, 384] on img at bounding box center [534, 367] width 113 height 75
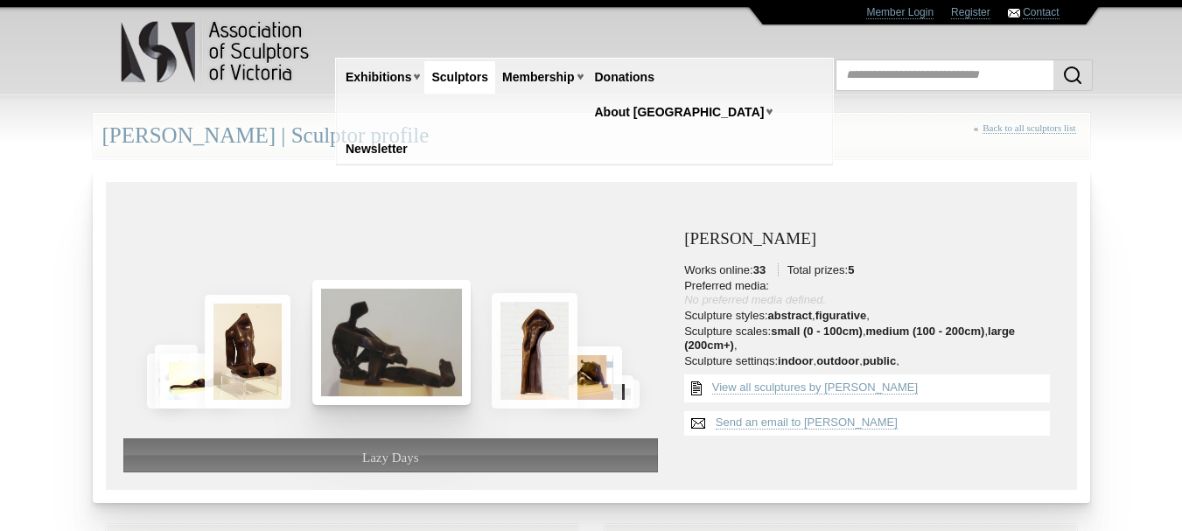
click at [418, 352] on img at bounding box center [391, 342] width 158 height 125
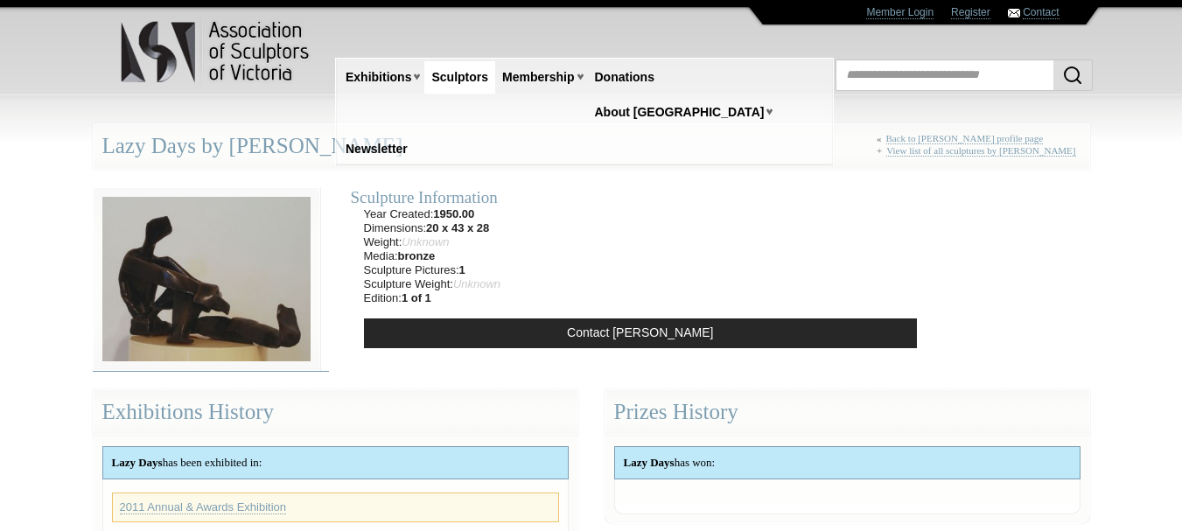
click at [261, 321] on img at bounding box center [207, 279] width 228 height 185
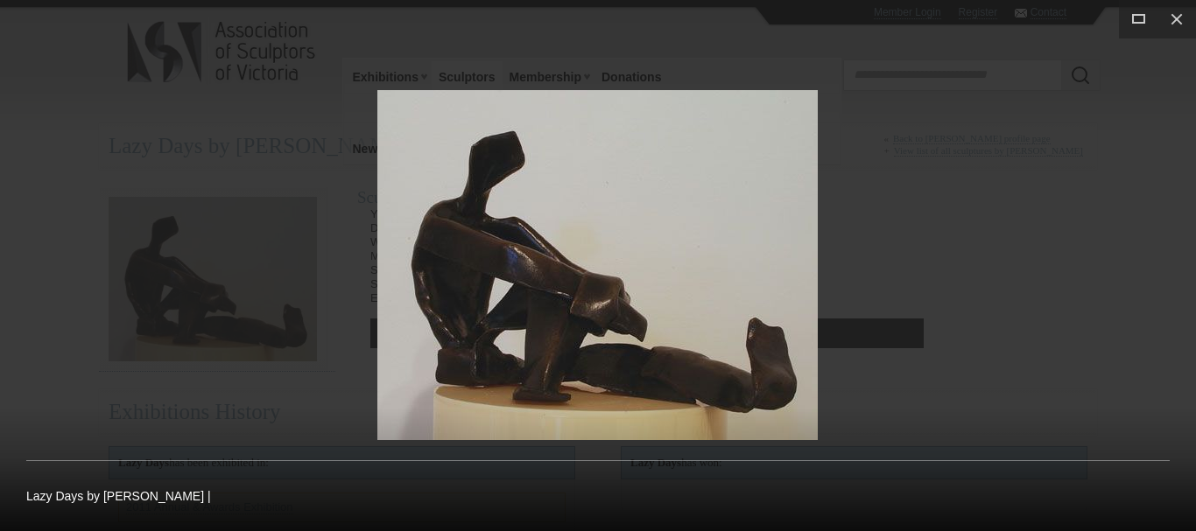
click at [251, 271] on div at bounding box center [598, 265] width 1196 height 531
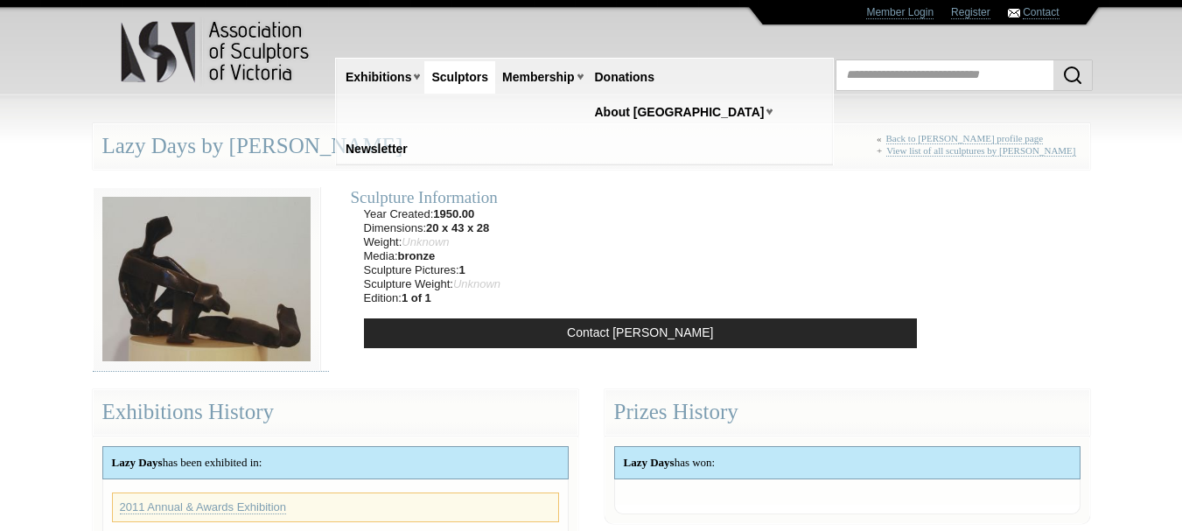
click at [254, 152] on div "Lazy Days by [PERSON_NAME] « Back to [PERSON_NAME] profile page + View list of …" at bounding box center [592, 146] width 998 height 46
copy div "Lazy Days by [PERSON_NAME]"
